Goal: Task Accomplishment & Management: Complete application form

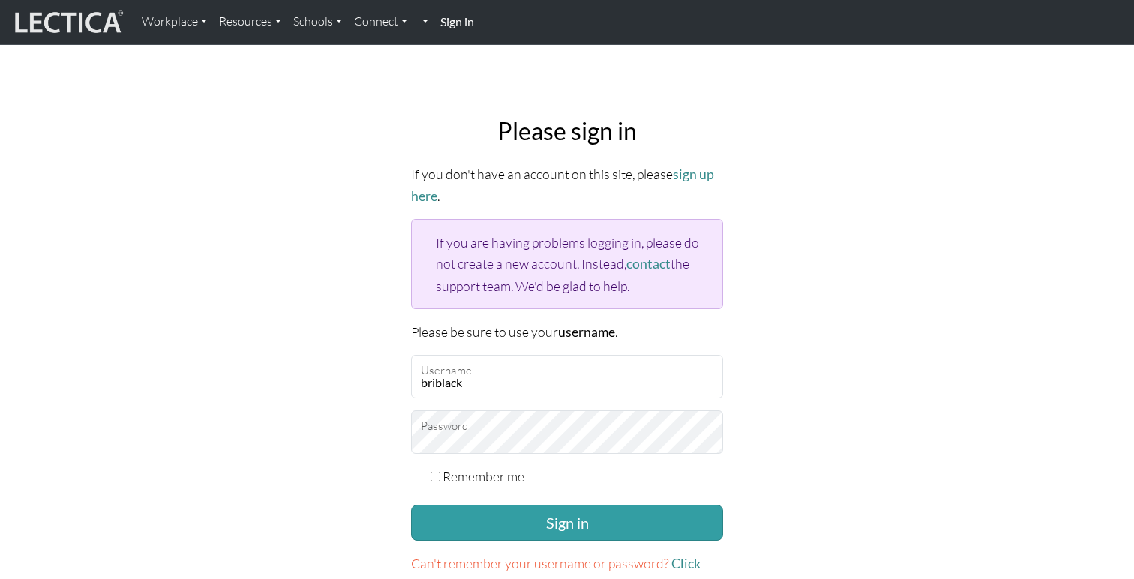
scroll to position [103, 0]
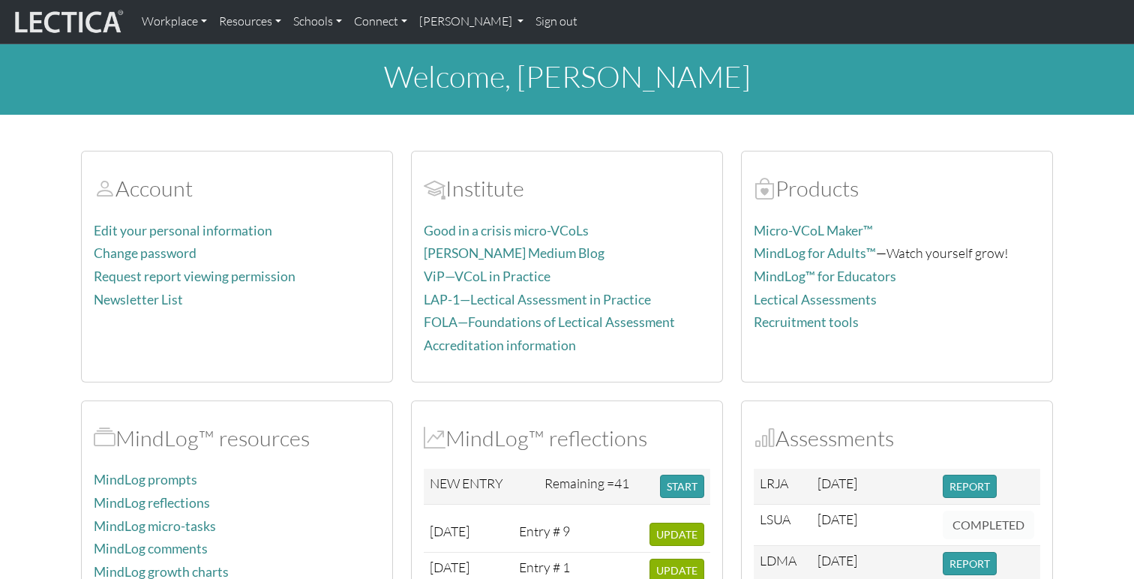
scroll to position [26, 0]
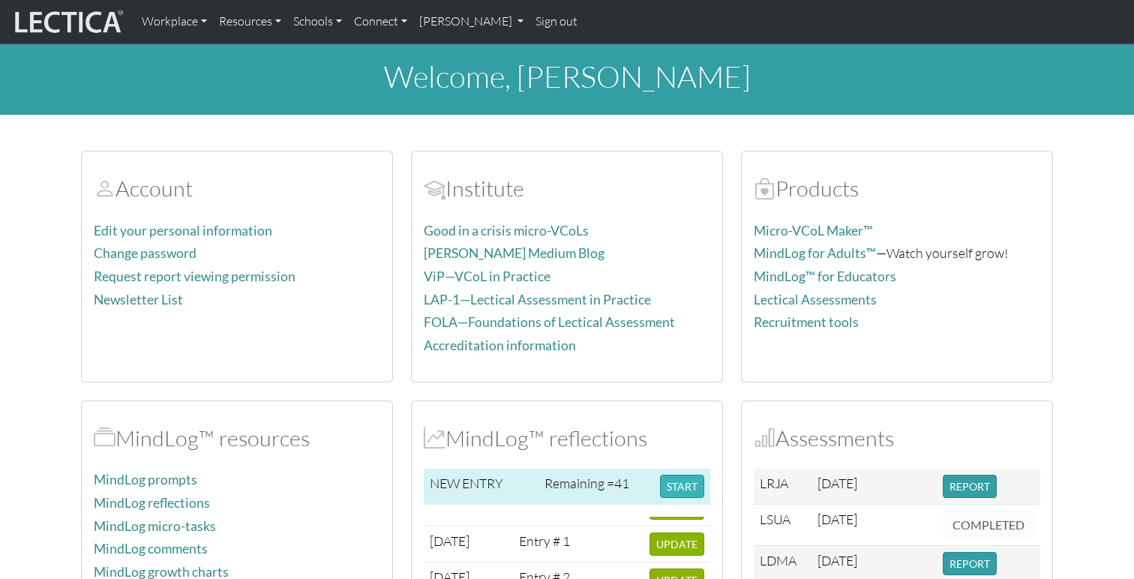
click at [687, 487] on button "START" at bounding box center [682, 486] width 44 height 23
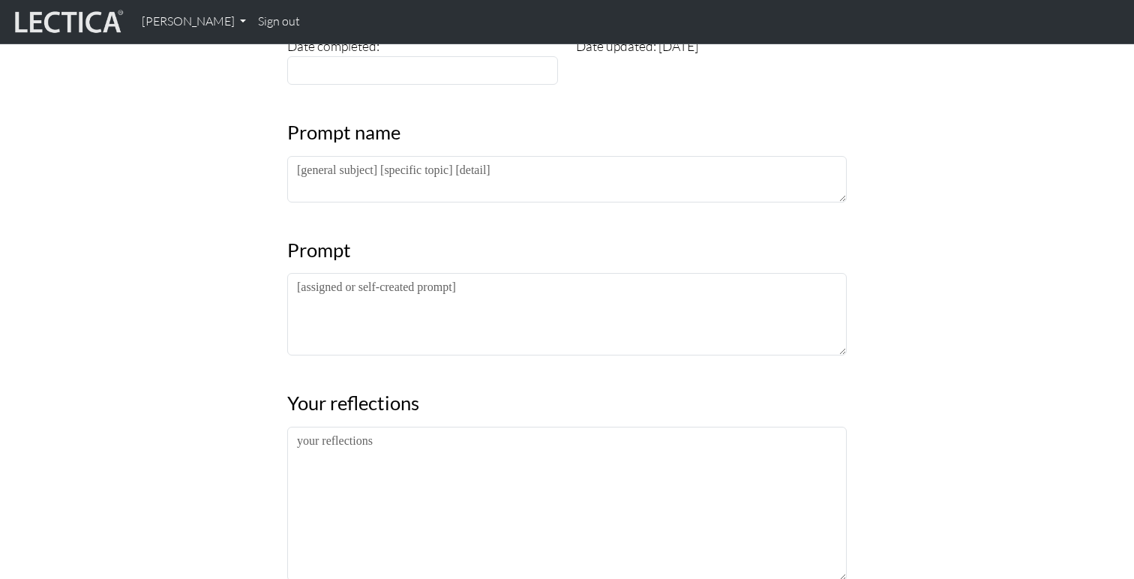
scroll to position [288, 0]
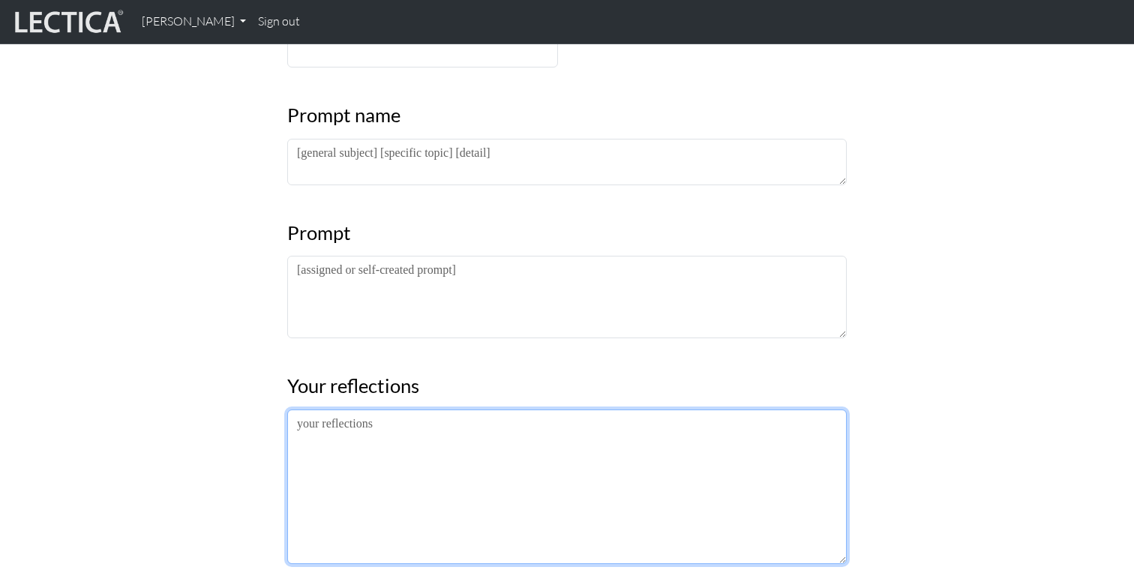
click at [331, 452] on textarea at bounding box center [567, 487] width 560 height 155
paste textarea "Loremi dolorsitametc adipisc elitsed doe temporinci utl etdolo ma ali enimad mi…"
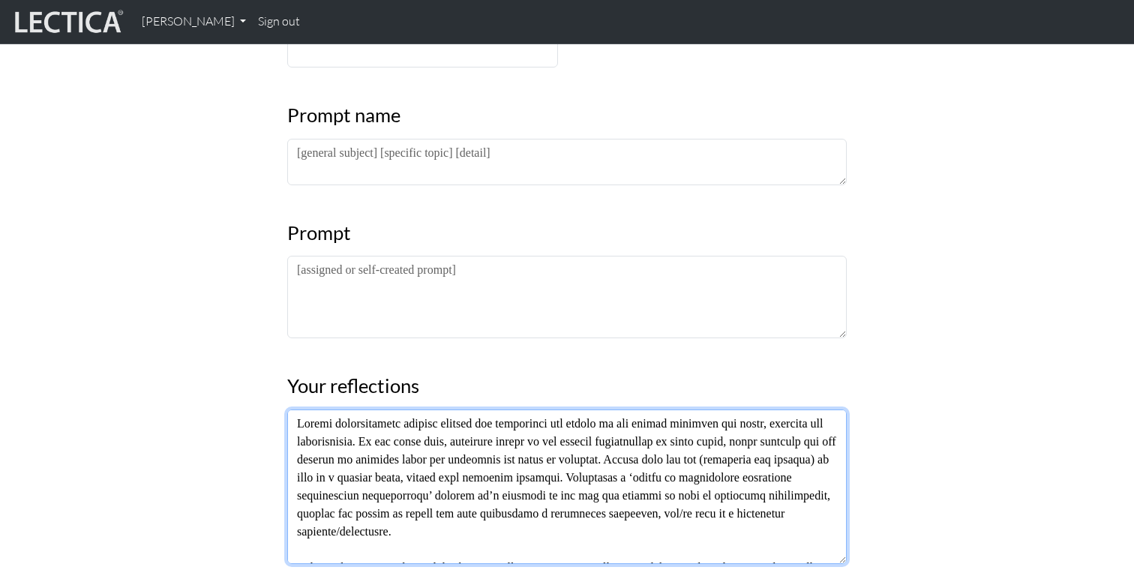
scroll to position [191, 0]
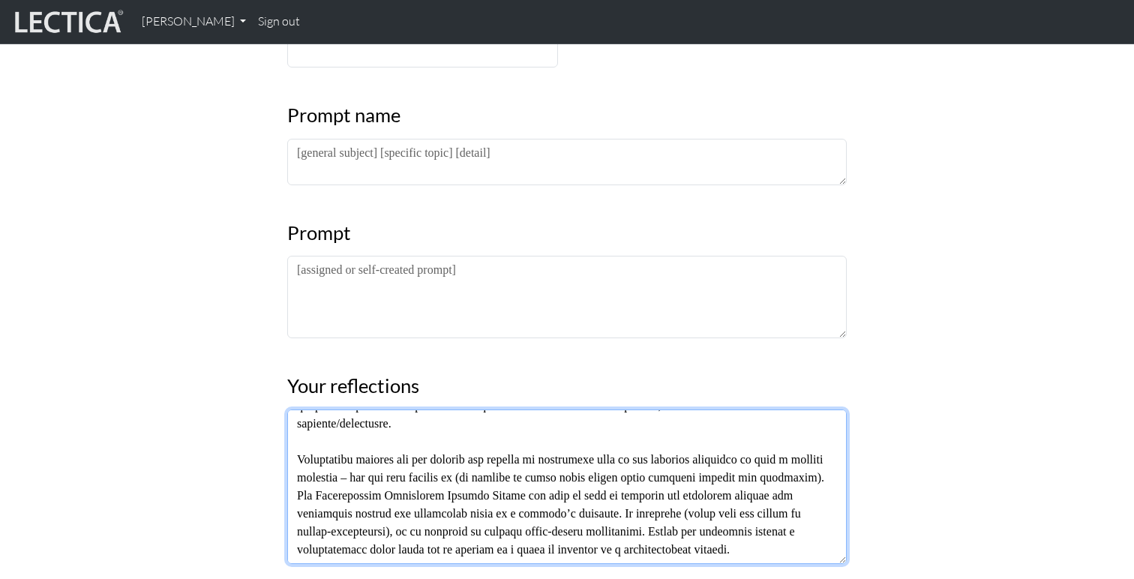
type textarea "Loremi dolorsitametc adipisc elitsed doe temporinci utl etdolo ma ali enimad mi…"
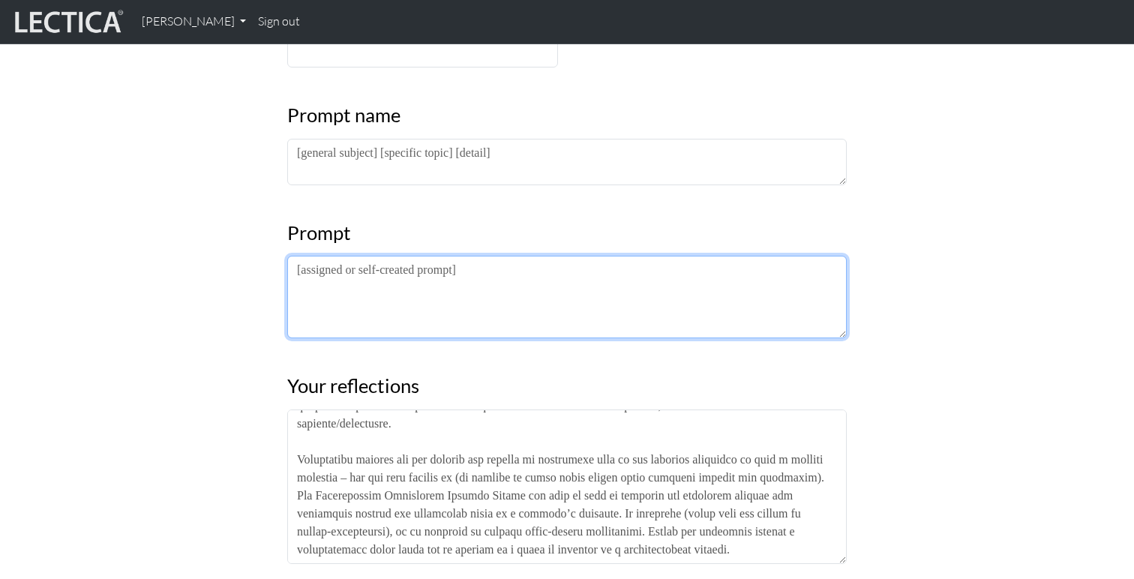
click at [431, 313] on textarea at bounding box center [567, 297] width 560 height 83
paste textarea "Reflection 1: In "A good education is...", what does [PERSON_NAME] mean by dist…"
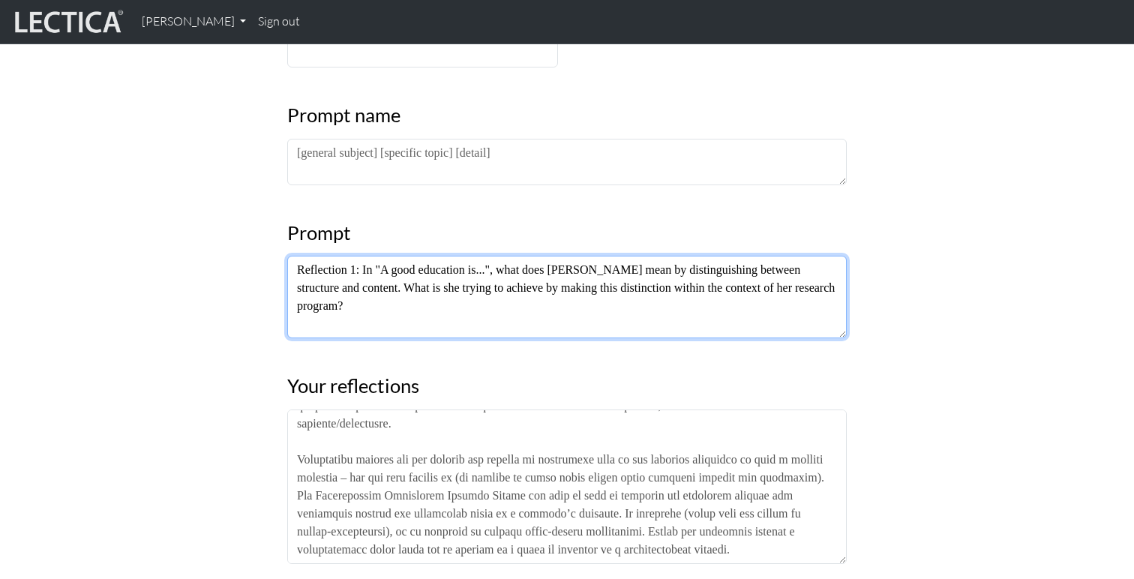
scroll to position [11, 0]
type textarea "Reflection 1: In "A good education is...", what does [PERSON_NAME] mean by dist…"
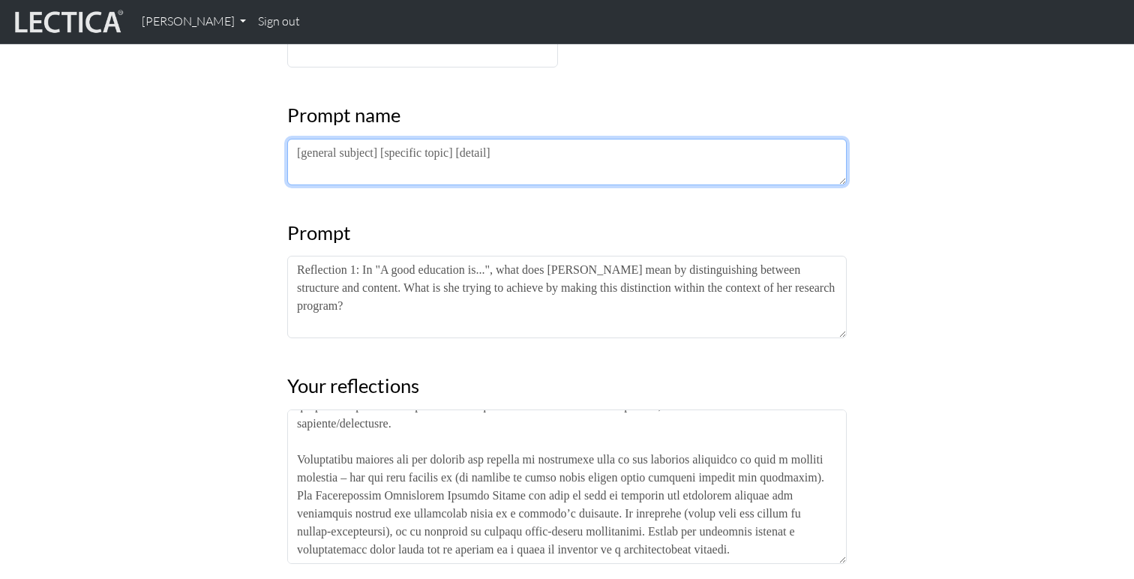
click at [368, 155] on textarea at bounding box center [567, 162] width 560 height 47
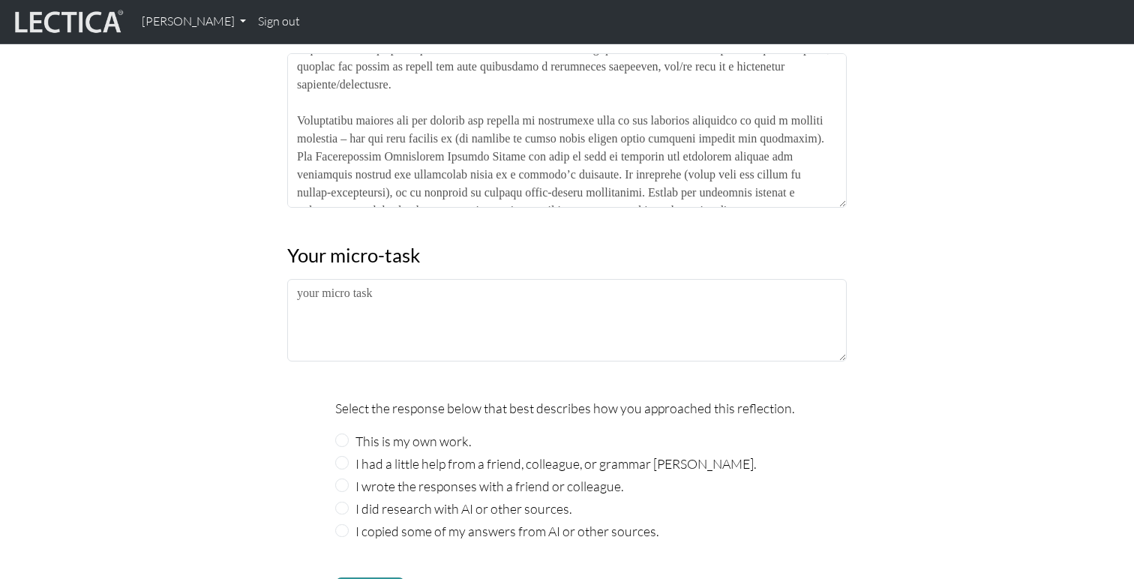
scroll to position [740, 0]
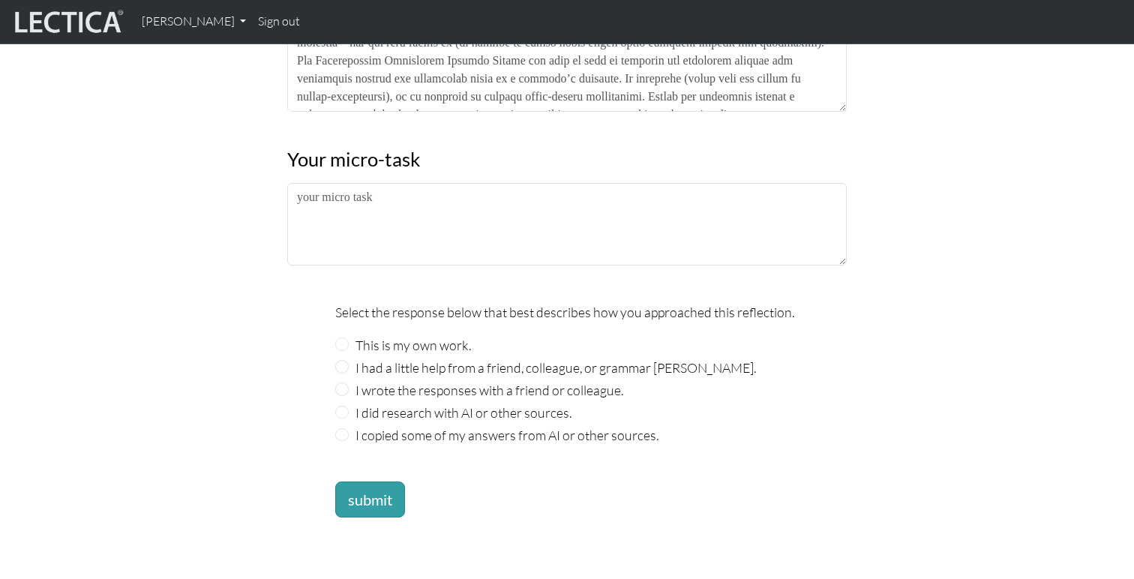
type textarea "FOLA Module 9"
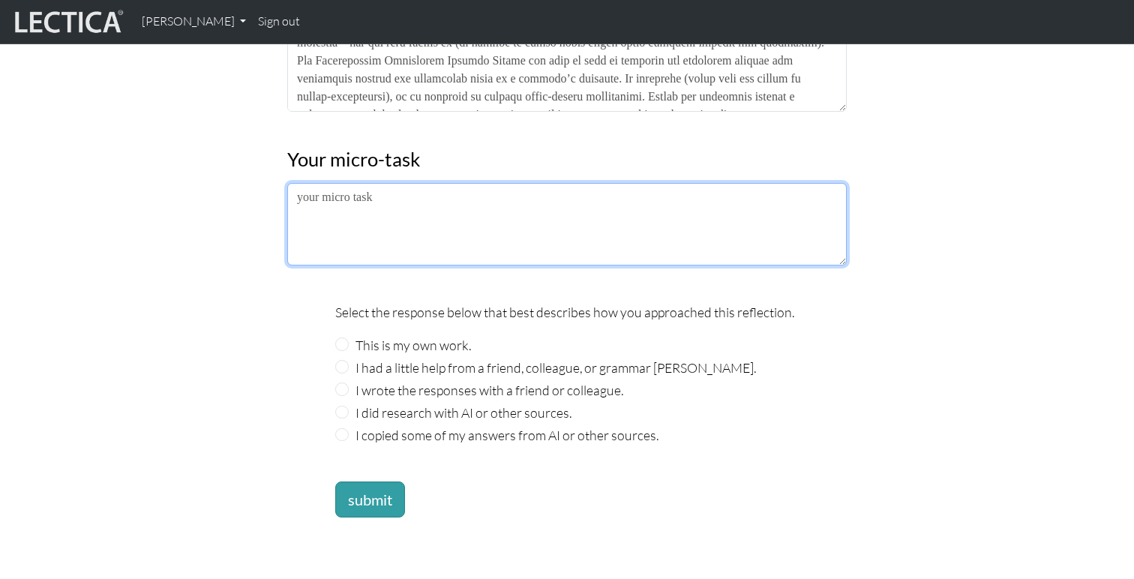
click at [356, 208] on textarea at bounding box center [567, 224] width 560 height 83
type textarea "C"
type textarea "E"
click at [299, 195] on textarea "Experiment with mapping a learning sequence based on a particular prompt" at bounding box center [567, 224] width 560 height 83
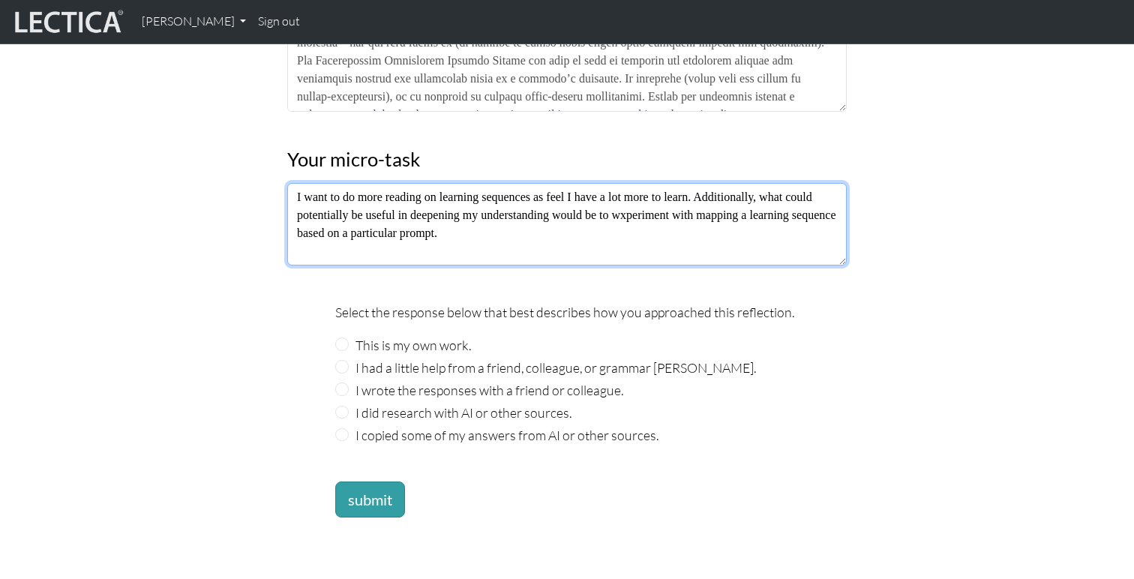
type textarea "I want to do more reading on learning sequences as feel I have a lot more to le…"
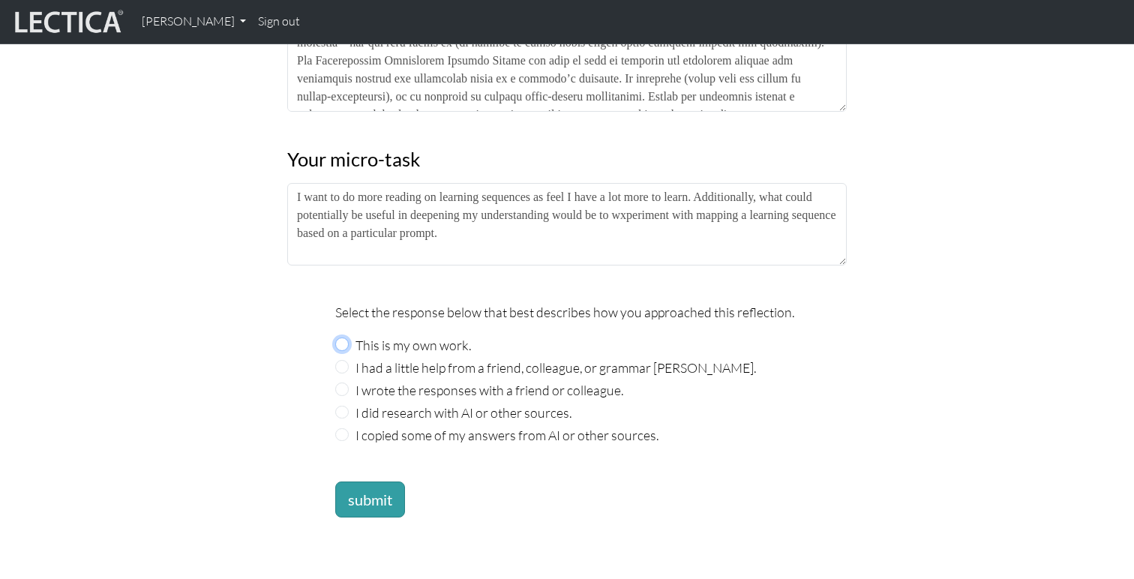
click at [345, 344] on input "This is my own work." at bounding box center [342, 345] width 14 height 14
radio input "true"
click at [363, 494] on button "submit" at bounding box center [370, 500] width 70 height 36
